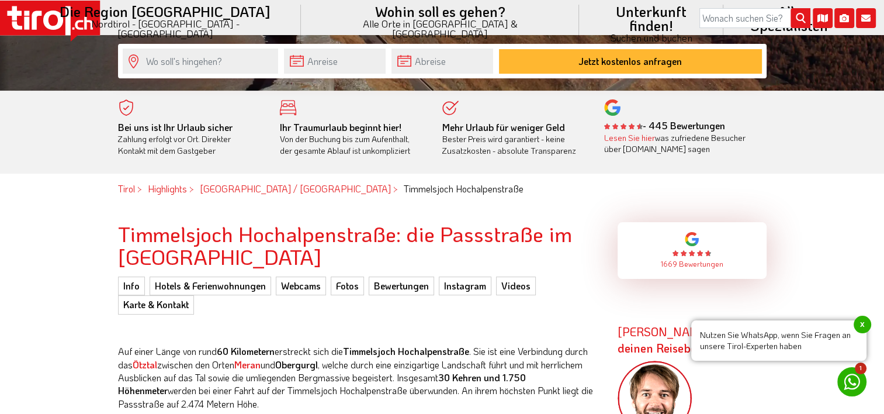
scroll to position [234, 0]
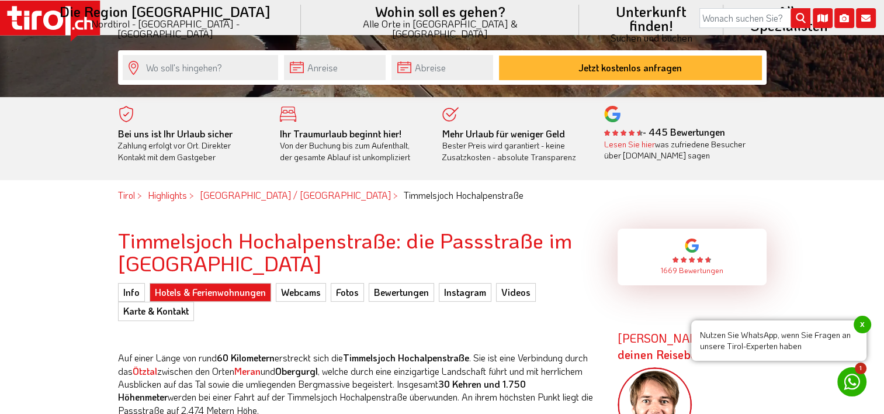
click at [176, 290] on link "Hotels & Ferienwohnungen" at bounding box center [211, 292] width 122 height 19
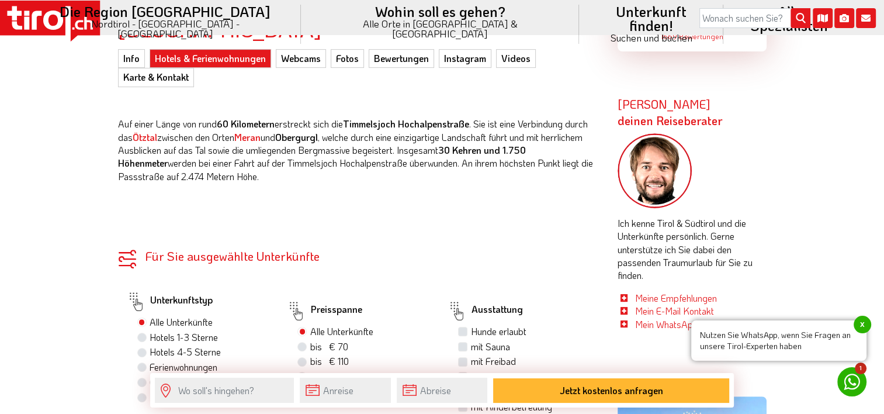
scroll to position [526, 0]
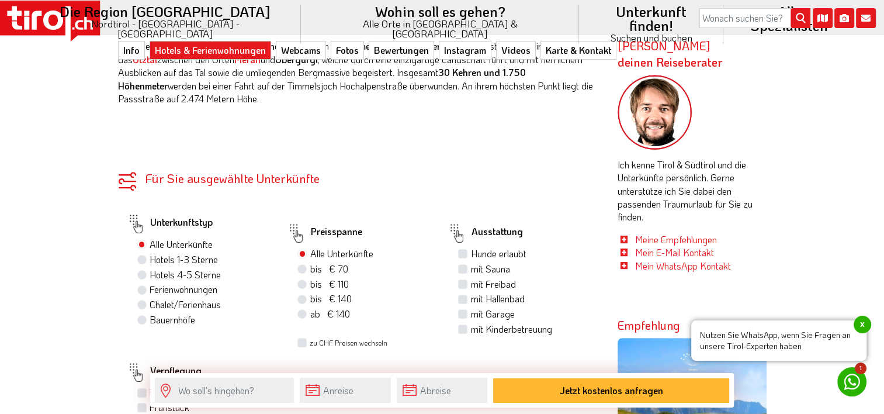
click at [470, 271] on label "mit Sauna" at bounding box center [489, 268] width 39 height 13
click at [463, 271] on input "mit Sauna" at bounding box center [464, 269] width 8 height 8
checkbox input "true"
click at [470, 282] on label "mit Freibad" at bounding box center [492, 284] width 45 height 13
click at [463, 282] on input "mit Freibad" at bounding box center [464, 284] width 8 height 8
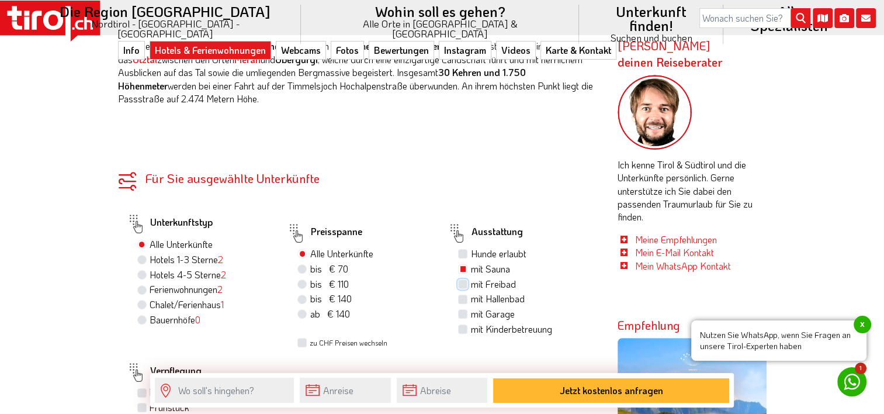
checkbox input "true"
click at [470, 313] on label "mit Garage" at bounding box center [492, 313] width 44 height 13
click at [460, 313] on input "mit Garage" at bounding box center [464, 314] width 8 height 8
checkbox input "true"
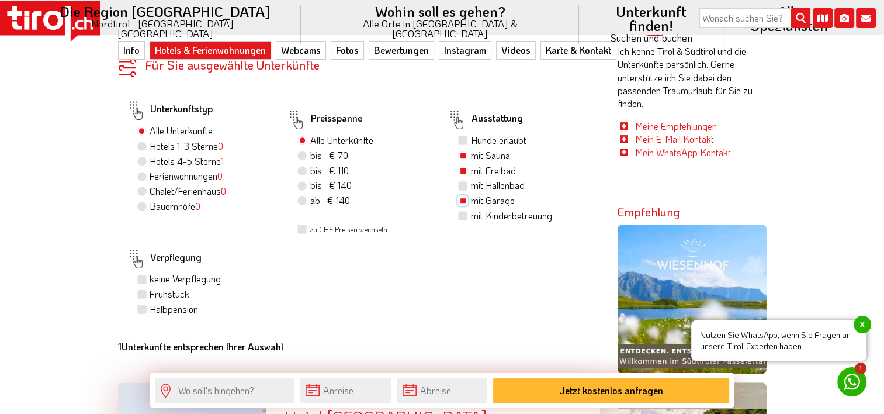
scroll to position [643, 0]
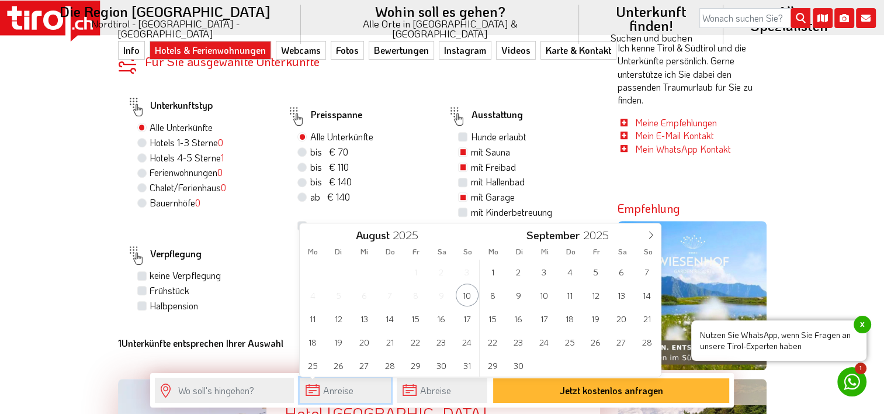
click at [324, 388] on input "text" at bounding box center [345, 389] width 91 height 25
click at [628, 299] on span "13" at bounding box center [620, 294] width 23 height 23
click at [469, 300] on span "14" at bounding box center [467, 294] width 23 height 23
type input "13-09-2025"
type input "14-09-2025"
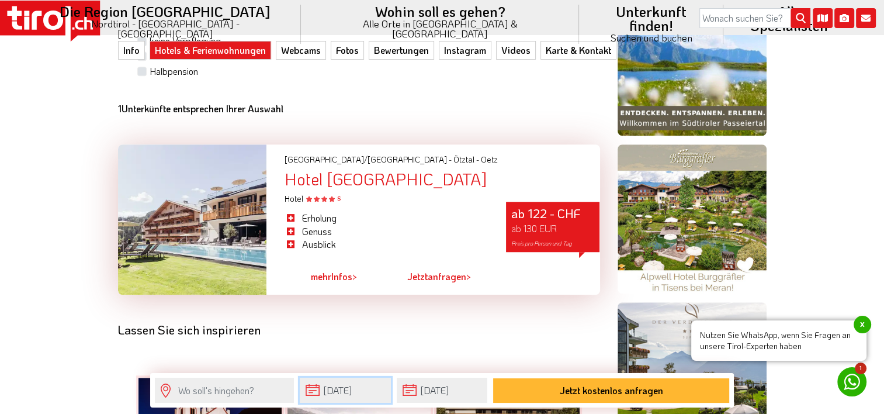
scroll to position [876, 0]
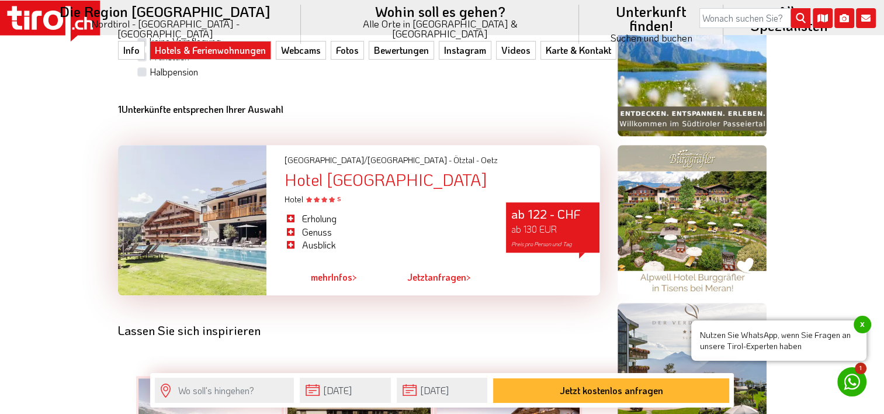
click at [176, 224] on div at bounding box center [192, 220] width 149 height 150
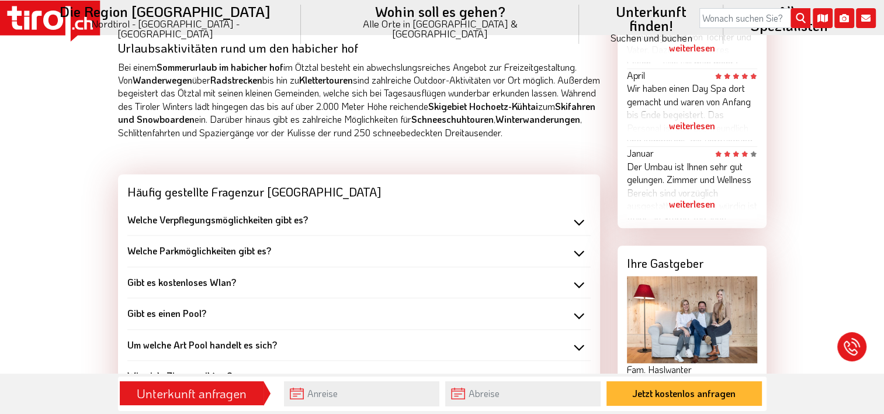
scroll to position [935, 0]
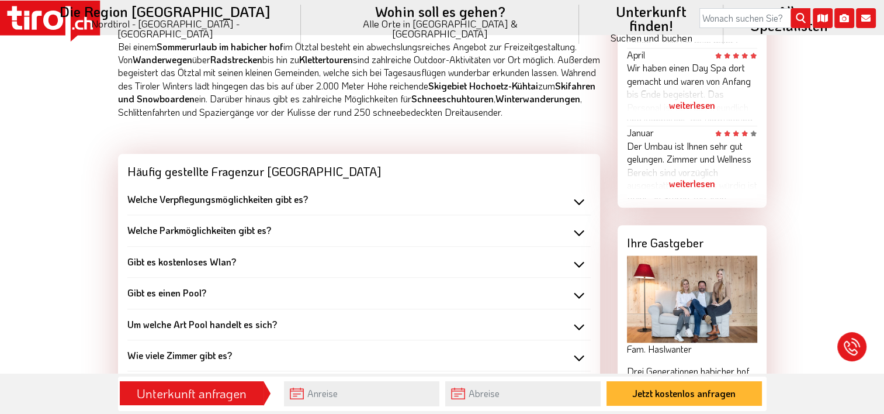
click at [250, 236] on b "Welche Parkmöglichkeiten gibt es?" at bounding box center [199, 230] width 144 height 12
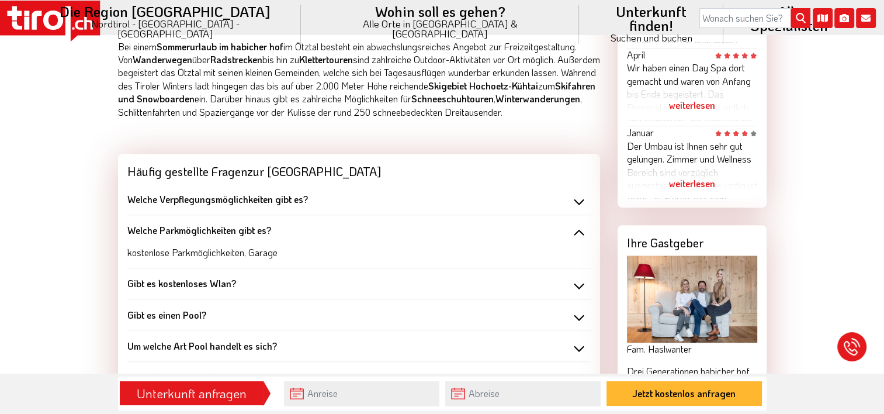
click at [250, 236] on b "Welche Parkmöglichkeiten gibt es?" at bounding box center [199, 230] width 144 height 12
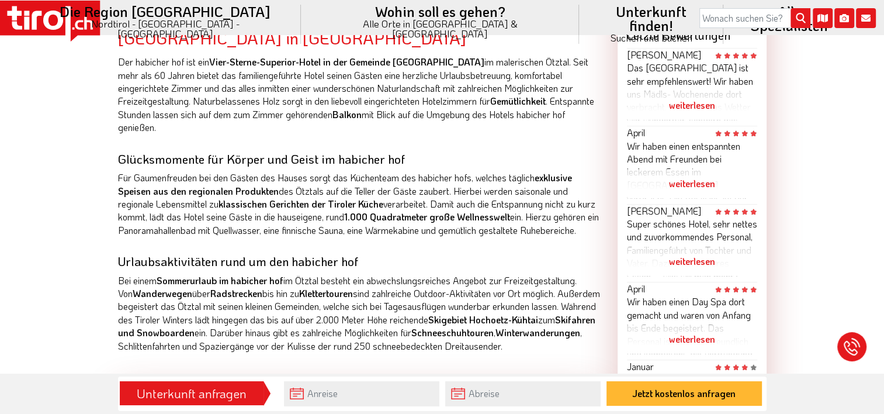
scroll to position [292, 0]
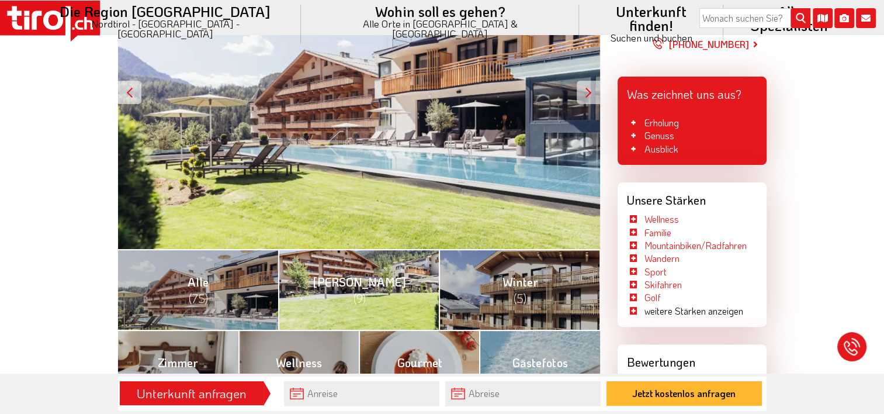
click at [351, 284] on span "Sommer (9)" at bounding box center [359, 290] width 93 height 32
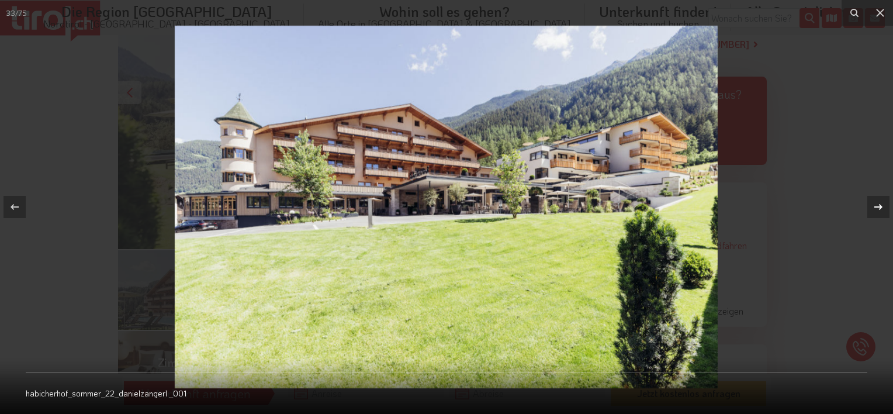
click at [878, 202] on icon at bounding box center [878, 207] width 14 height 14
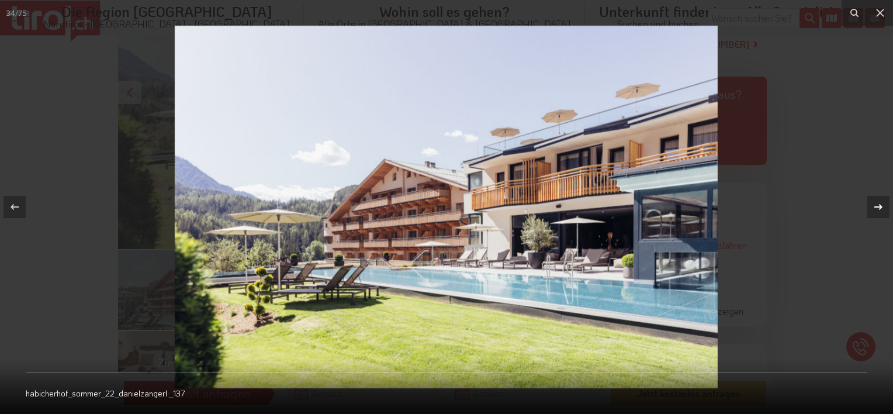
click at [878, 202] on icon at bounding box center [878, 207] width 14 height 14
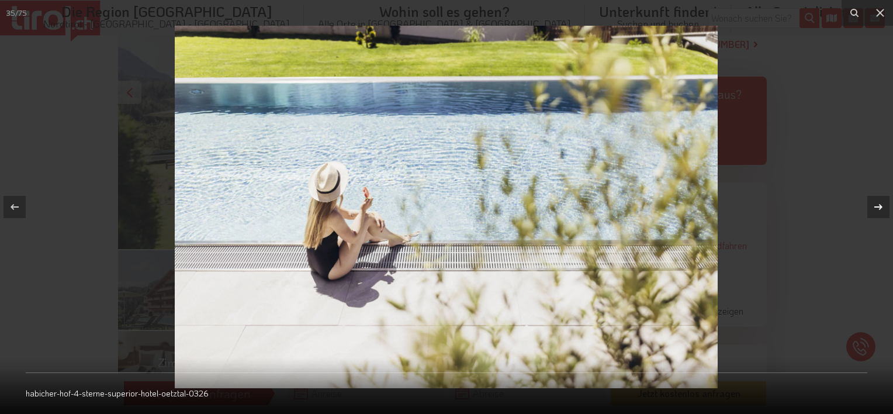
click at [878, 202] on icon at bounding box center [878, 207] width 14 height 14
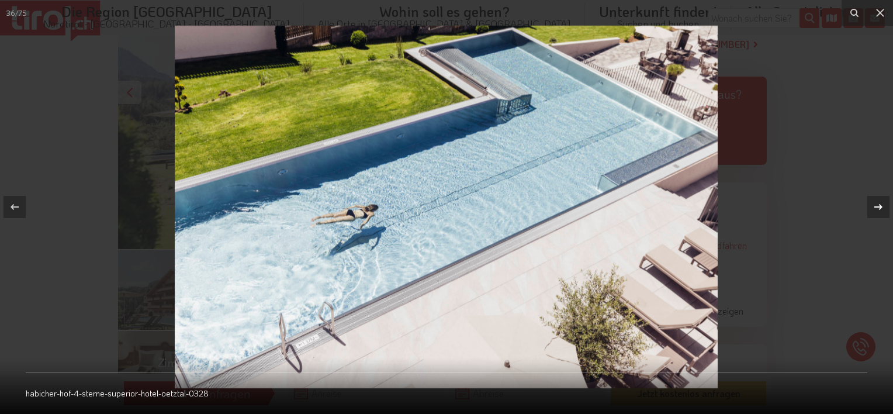
click at [878, 202] on icon at bounding box center [878, 207] width 14 height 14
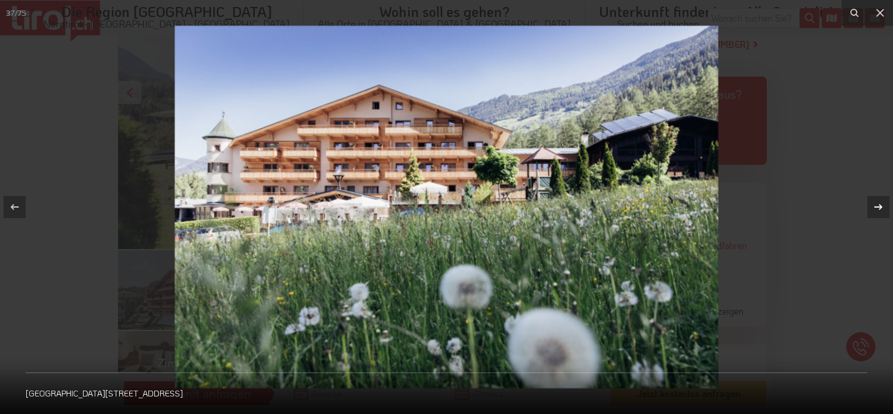
click at [878, 202] on icon at bounding box center [878, 207] width 14 height 14
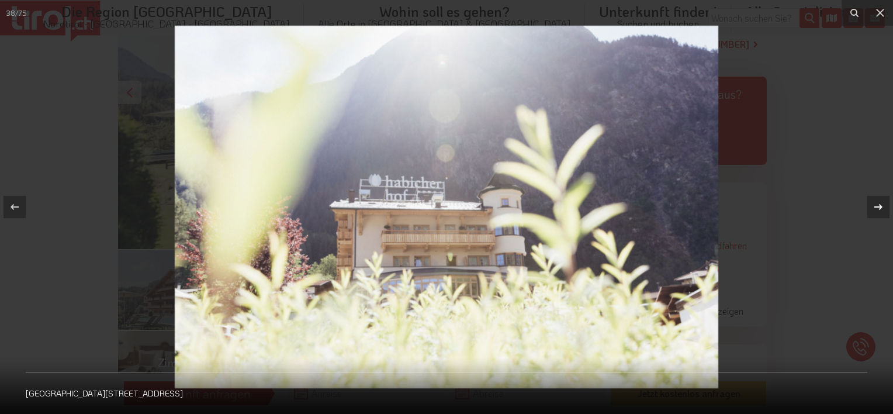
click at [878, 202] on icon at bounding box center [878, 207] width 14 height 14
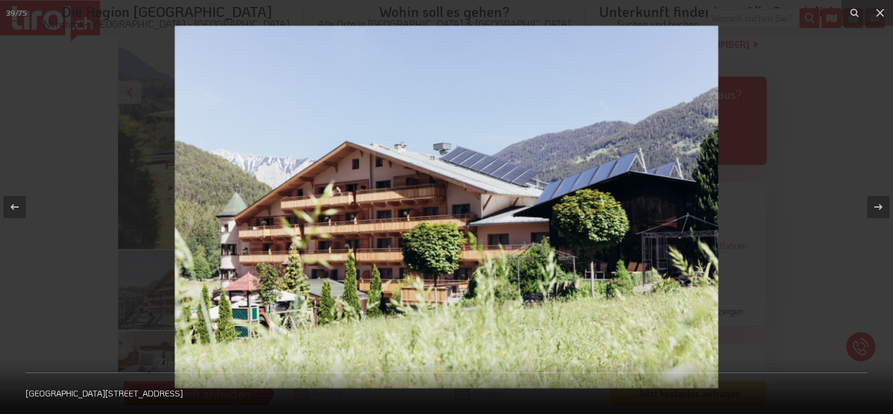
drag, startPoint x: 882, startPoint y: 0, endPoint x: 398, endPoint y: 157, distance: 508.5
click at [398, 155] on img at bounding box center [446, 207] width 543 height 362
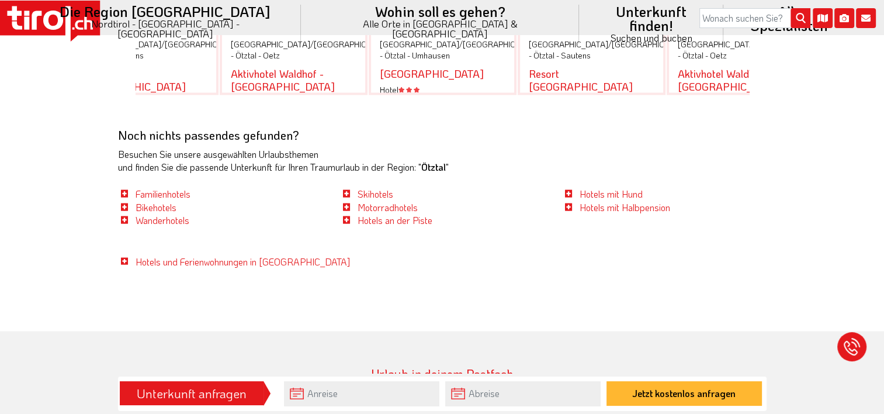
scroll to position [2162, 0]
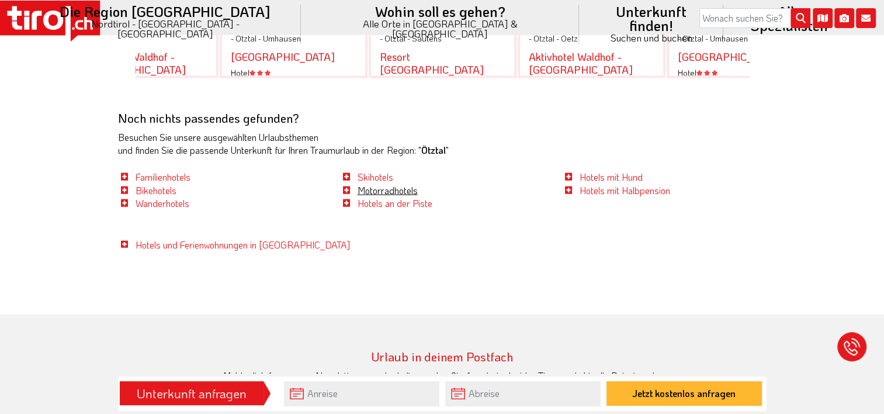
click at [362, 186] on link "Motorradhotels" at bounding box center [388, 189] width 60 height 12
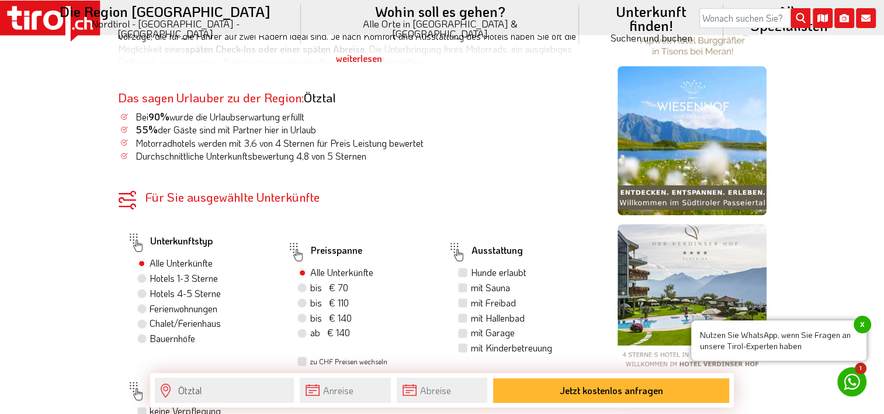
scroll to position [643, 0]
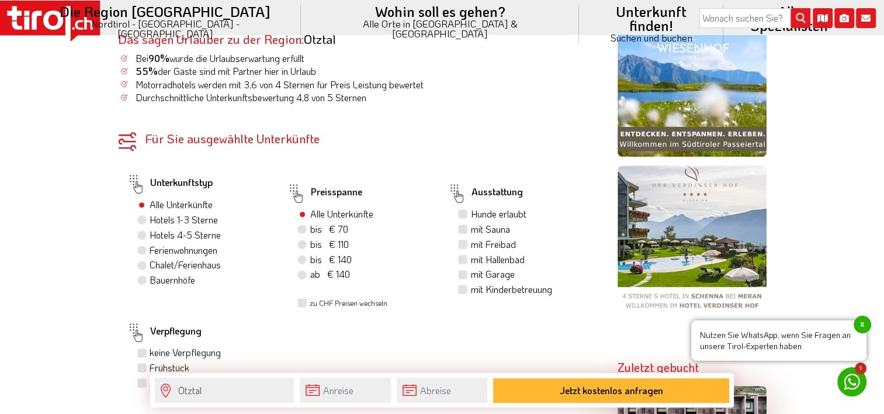
click at [470, 227] on label "mit Sauna" at bounding box center [489, 229] width 39 height 13
click at [462, 227] on input "mit Sauna" at bounding box center [464, 229] width 8 height 8
checkbox input "true"
click at [470, 244] on label "mit Freibad" at bounding box center [492, 244] width 45 height 13
click at [463, 244] on input "mit Freibad" at bounding box center [464, 244] width 8 height 8
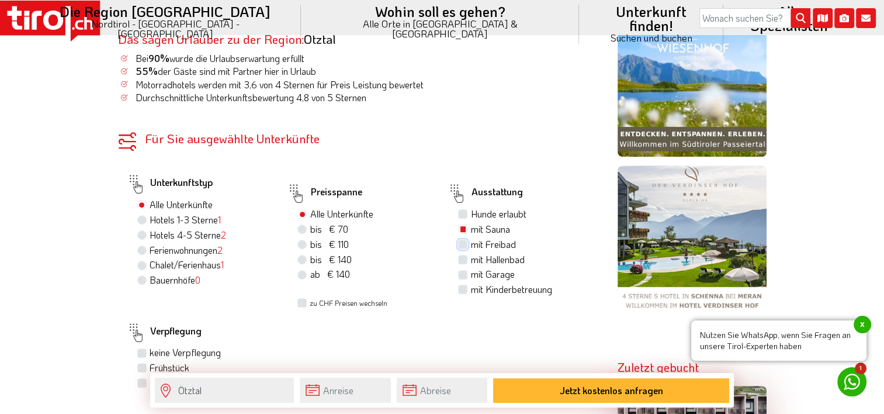
checkbox input "true"
click at [470, 258] on label "mit Hallenbad" at bounding box center [497, 259] width 54 height 13
click at [462, 258] on input "mit Hallenbad" at bounding box center [464, 259] width 8 height 8
checkbox input "true"
click at [470, 278] on label "mit Garage" at bounding box center [492, 274] width 44 height 13
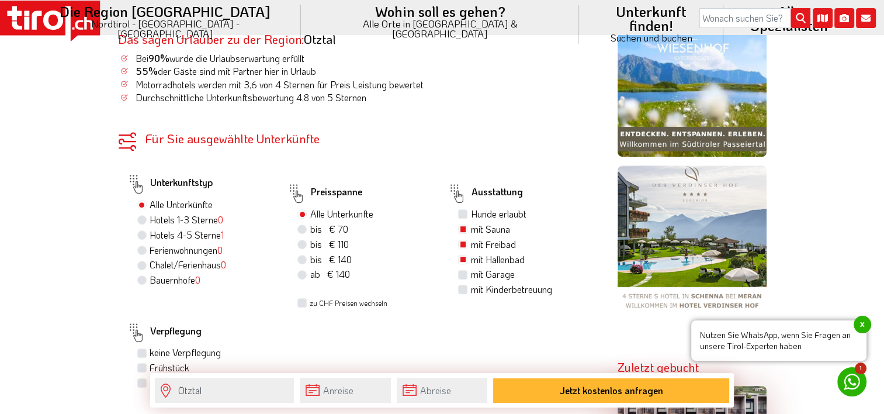
click at [460, 278] on input "mit Garage" at bounding box center [464, 274] width 8 height 8
checkbox input "true"
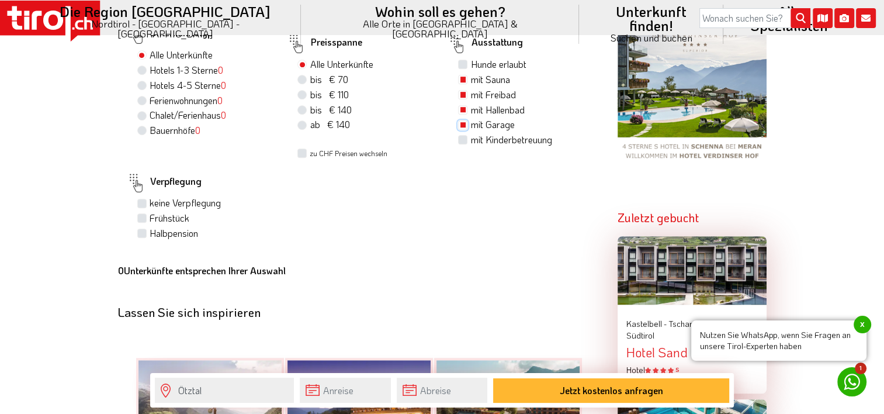
scroll to position [818, 0]
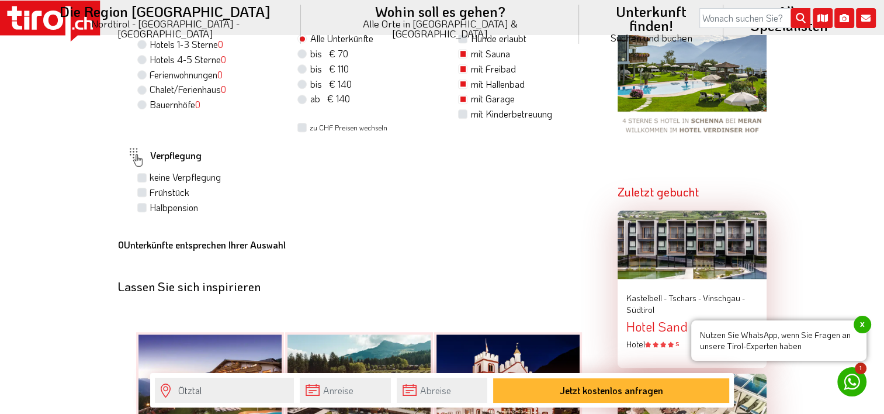
click at [150, 196] on label "Frühstück" at bounding box center [170, 192] width 40 height 13
click at [143, 196] on input "Frühstück" at bounding box center [144, 192] width 8 height 8
checkbox input "true"
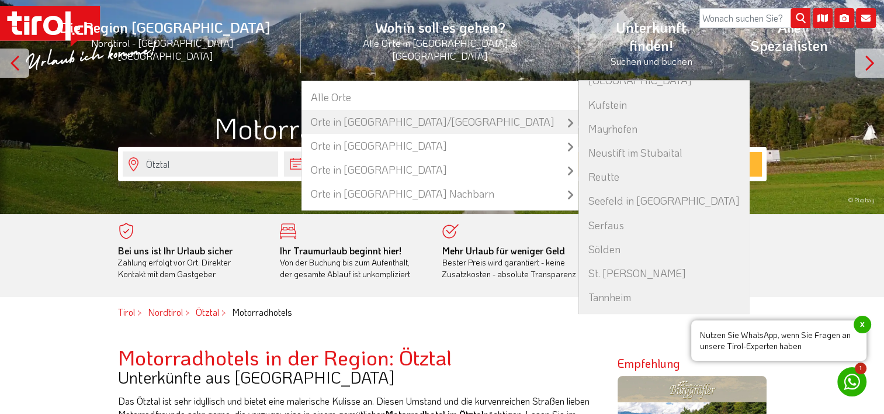
scroll to position [175, 0]
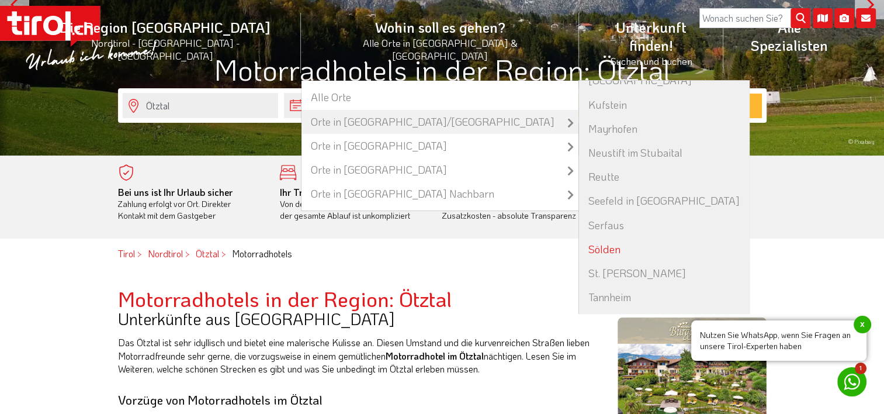
click at [579, 237] on link "Sölden" at bounding box center [664, 249] width 170 height 24
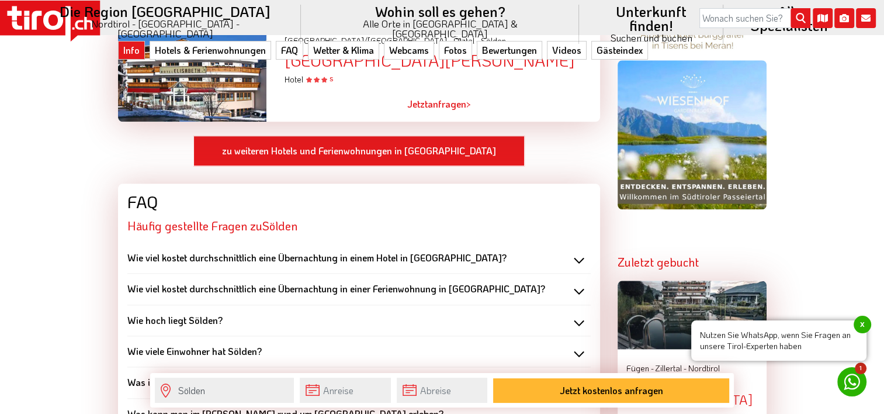
scroll to position [1168, 0]
